Goal: Check status: Check status

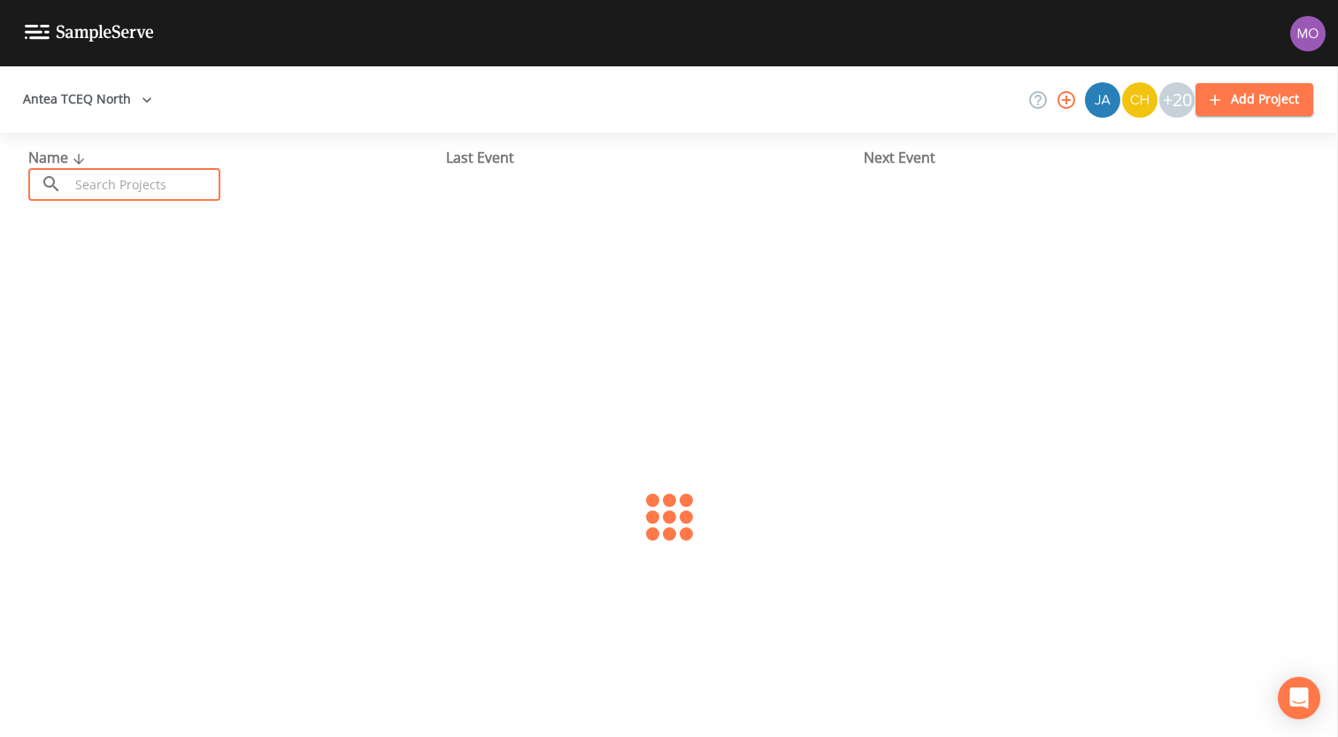
click at [146, 190] on input "text" at bounding box center [144, 184] width 151 height 33
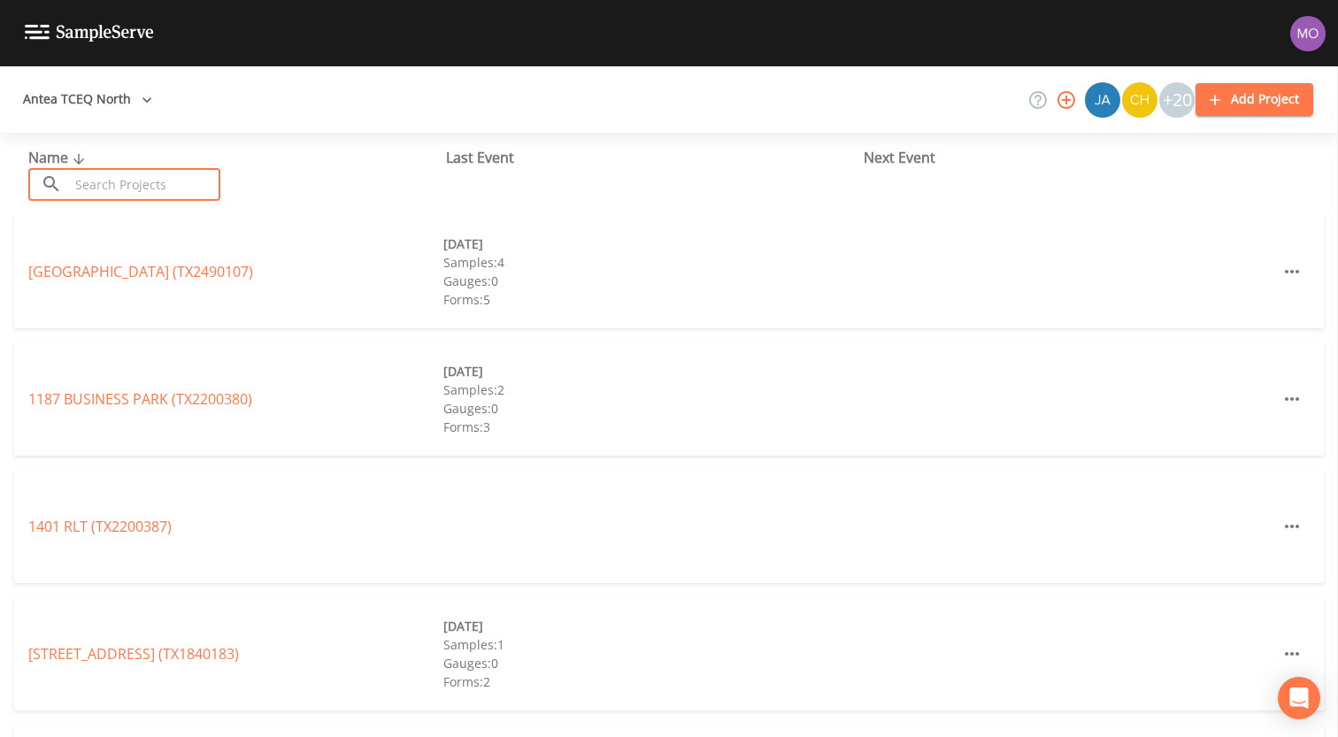
paste input "TX2120056"
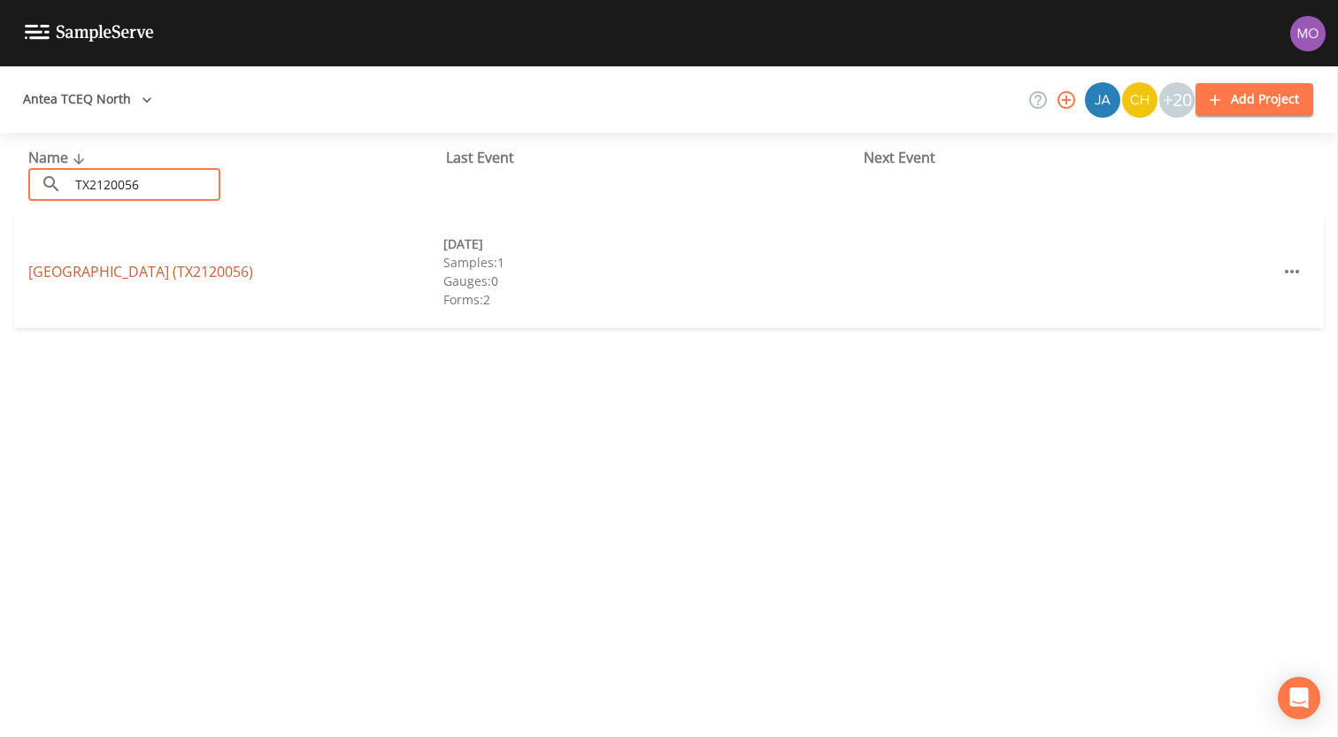
type input "TX2120056"
click at [120, 264] on link "[GEOGRAPHIC_DATA] (TX2120056)" at bounding box center [140, 271] width 225 height 19
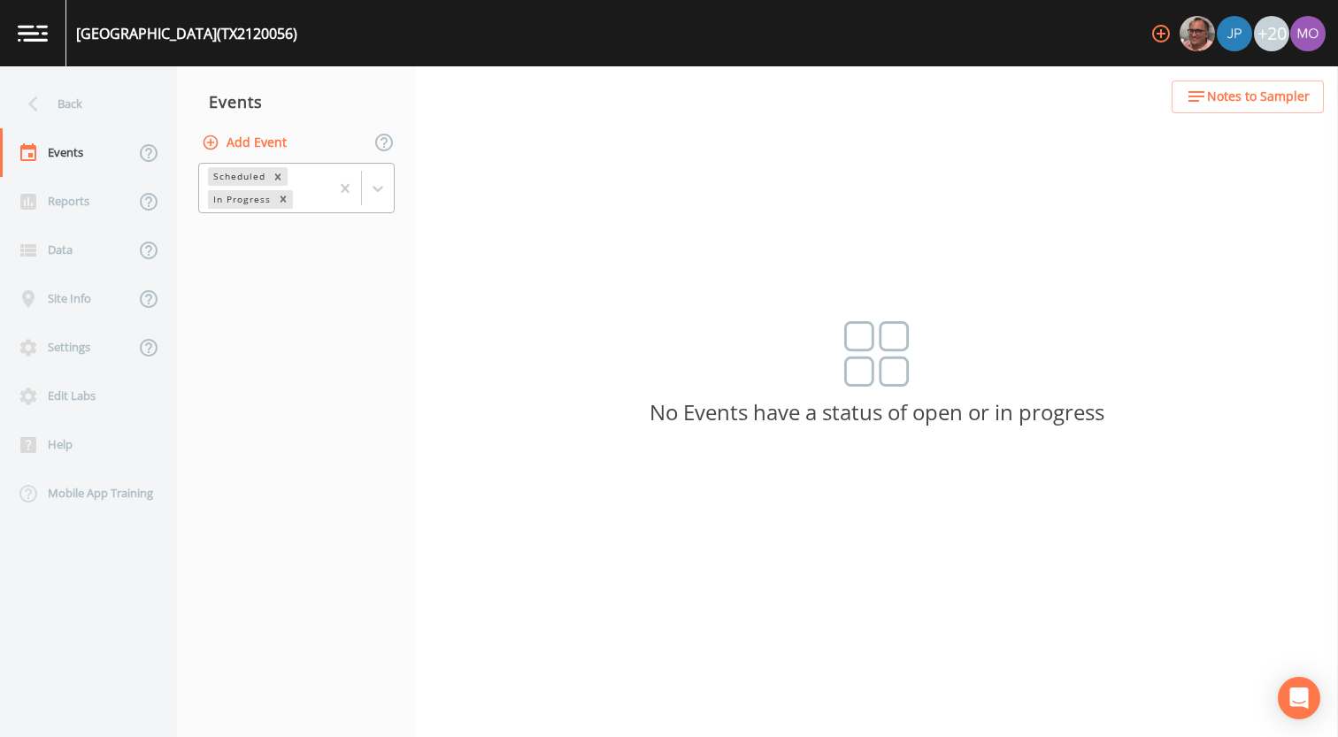
click at [248, 197] on div "In Progress" at bounding box center [240, 199] width 65 height 19
click at [247, 223] on div "Completed" at bounding box center [296, 215] width 196 height 16
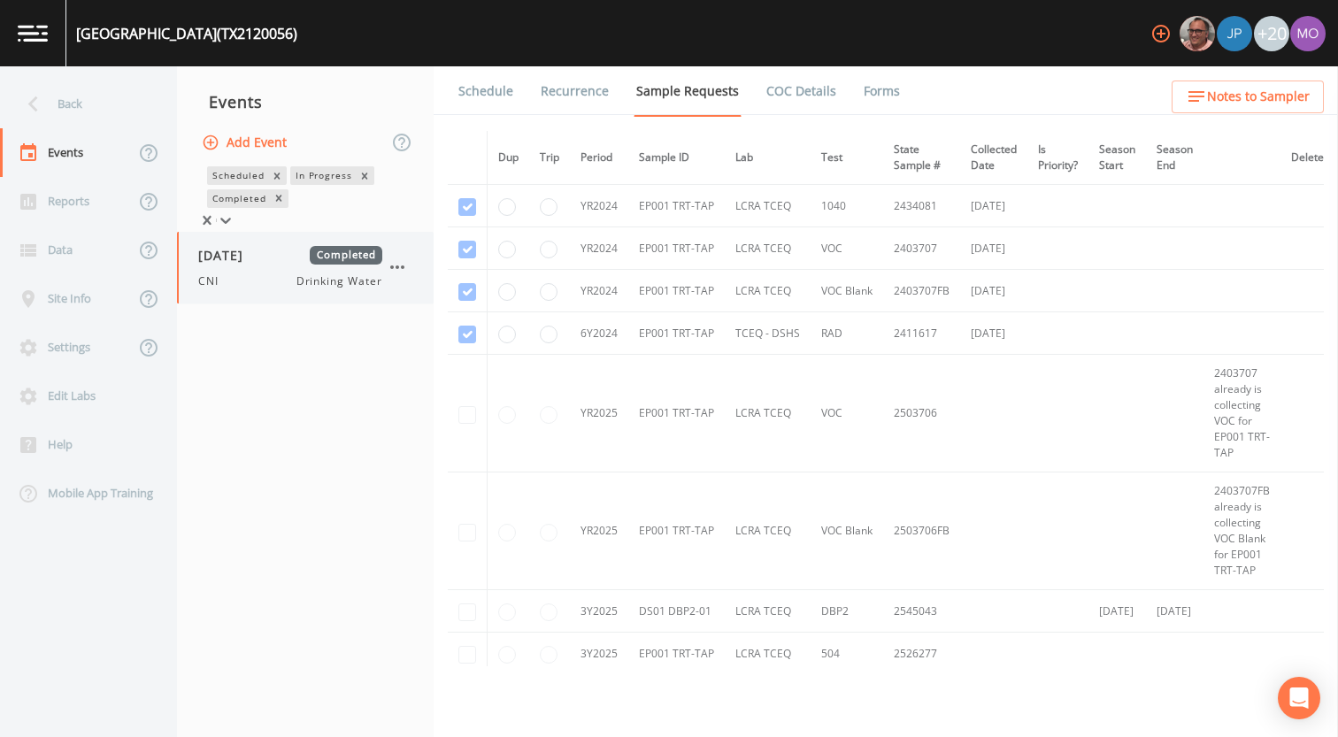
click at [244, 264] on span "[DATE]" at bounding box center [226, 255] width 57 height 19
click at [872, 97] on link "Forms" at bounding box center [882, 91] width 42 height 50
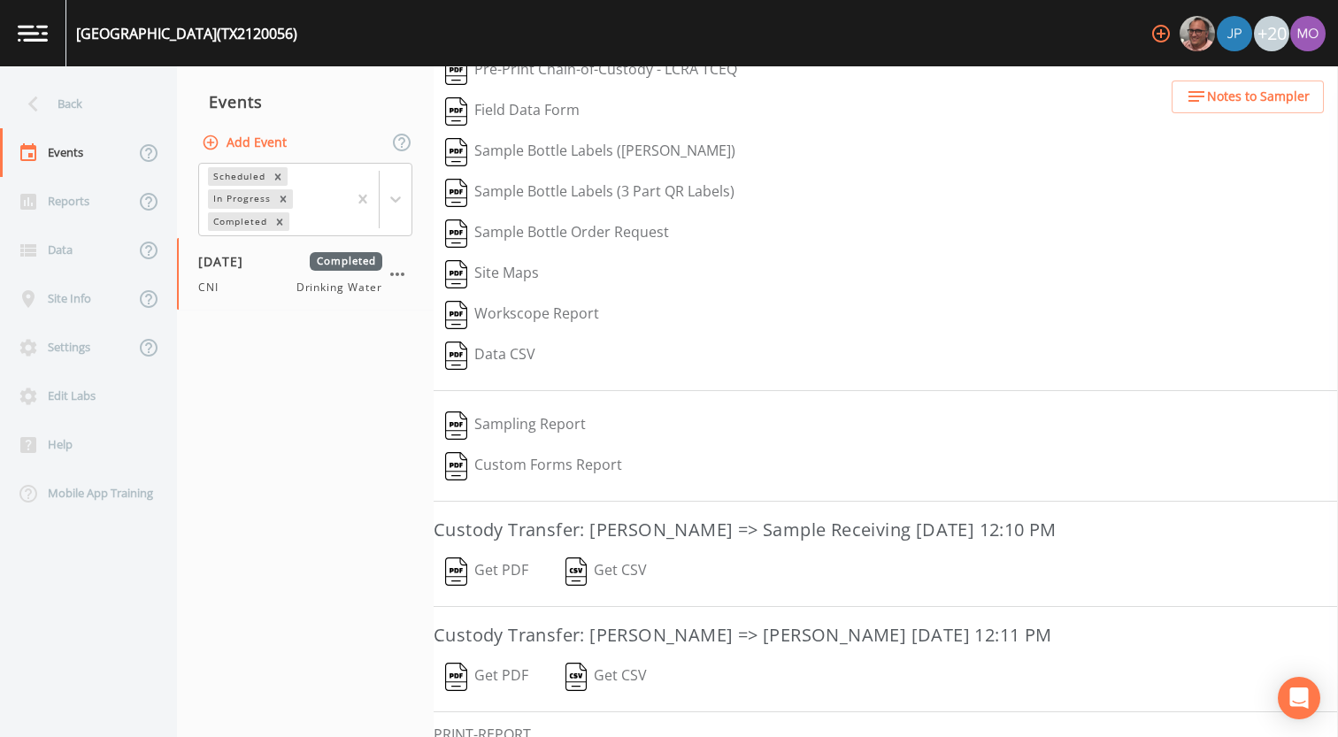
scroll to position [221, 0]
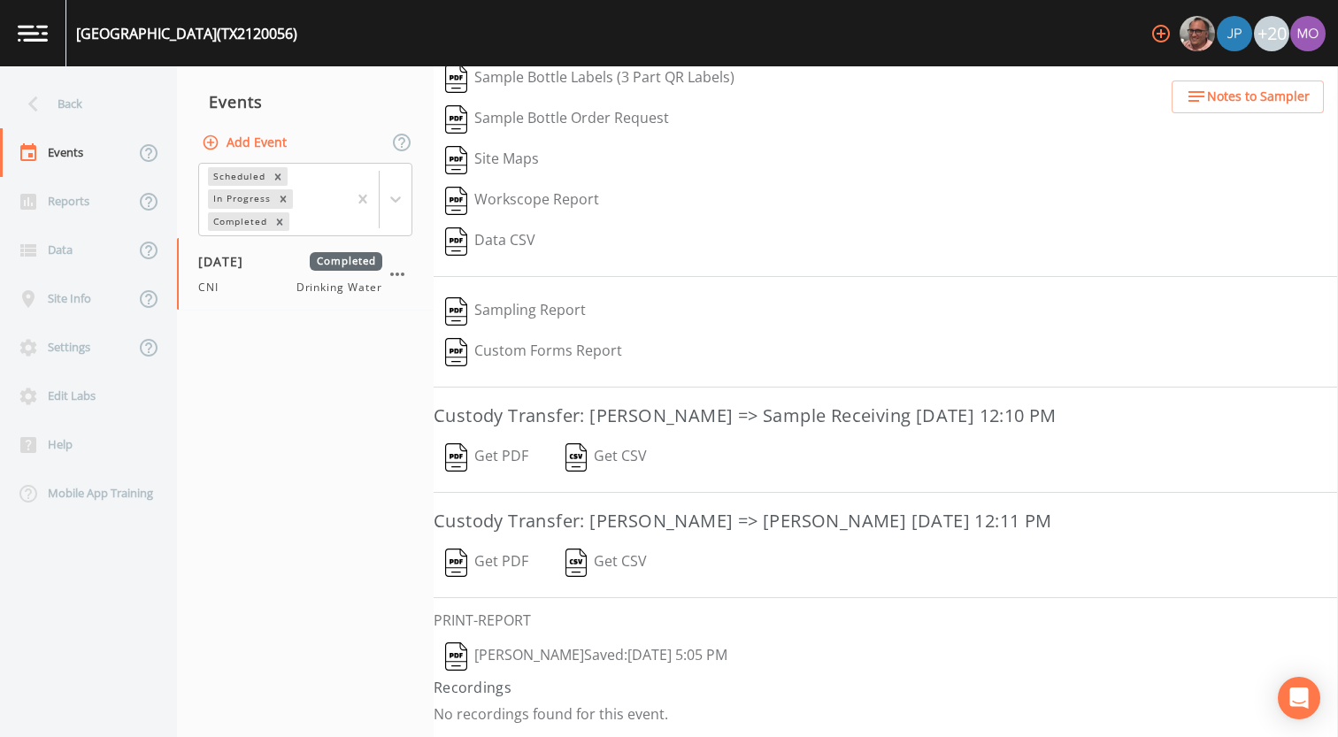
click at [464, 655] on img "button" at bounding box center [456, 656] width 22 height 28
